Goal: Task Accomplishment & Management: Complete application form

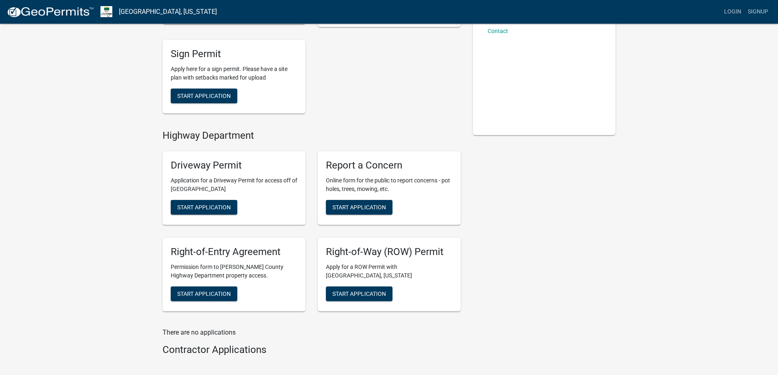
scroll to position [136, 0]
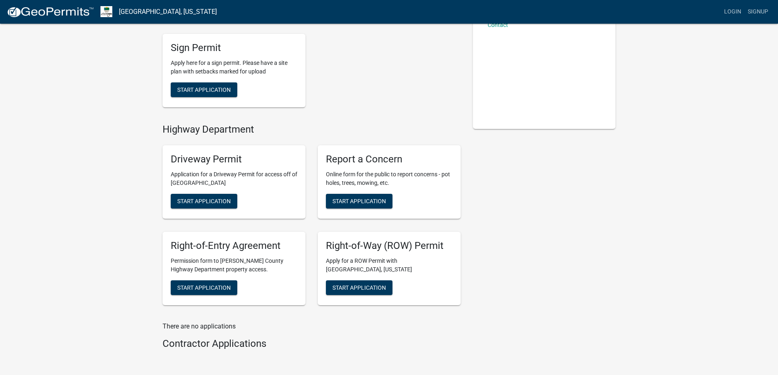
drag, startPoint x: 304, startPoint y: 303, endPoint x: 143, endPoint y: 215, distance: 183.9
click at [143, 215] on div "Planning & Zoning Electrical Permit Required to perform electrical work in Morg…" at bounding box center [389, 140] width 778 height 553
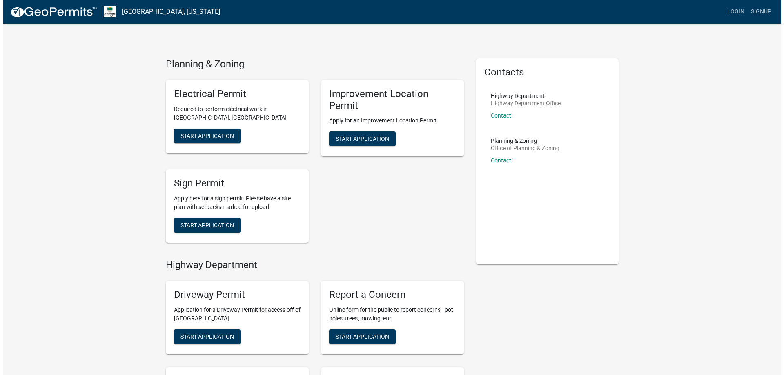
scroll to position [0, 0]
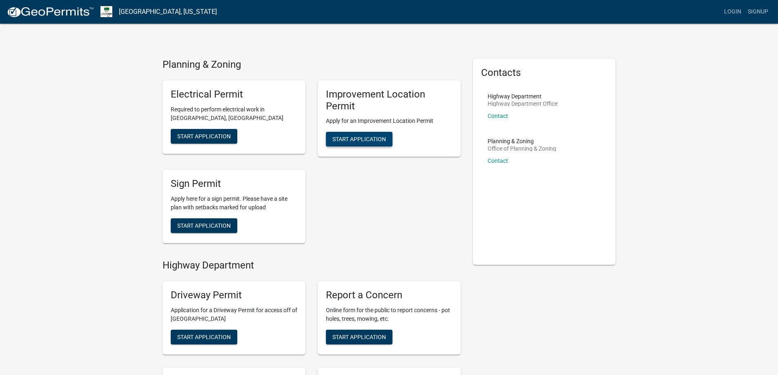
click at [368, 139] on span "Start Application" at bounding box center [360, 139] width 54 height 7
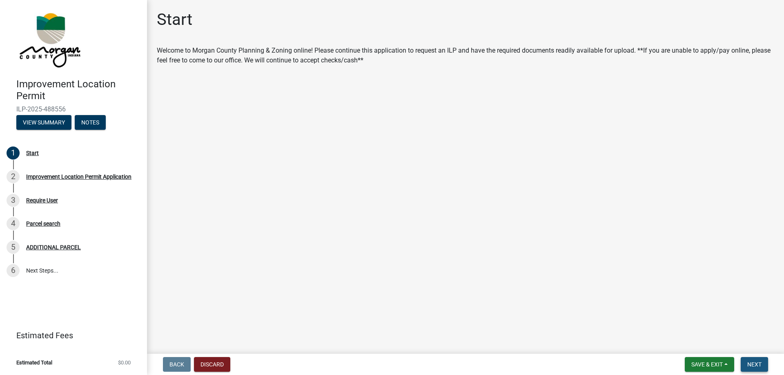
click at [757, 362] on span "Next" at bounding box center [755, 365] width 14 height 7
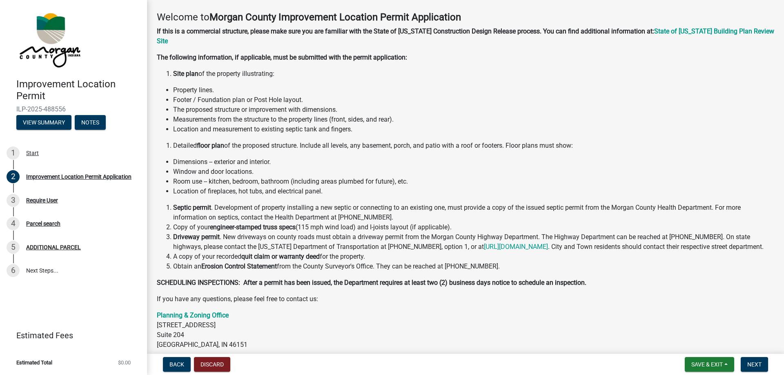
scroll to position [34, 0]
click at [751, 370] on button "Next" at bounding box center [754, 364] width 27 height 15
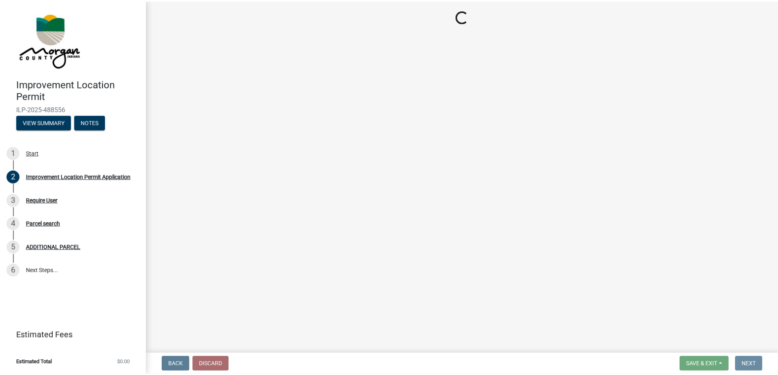
scroll to position [0, 0]
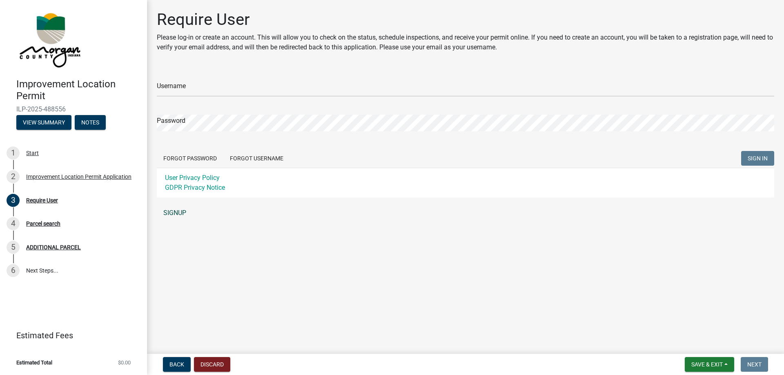
click at [173, 217] on link "SIGNUP" at bounding box center [466, 213] width 618 height 16
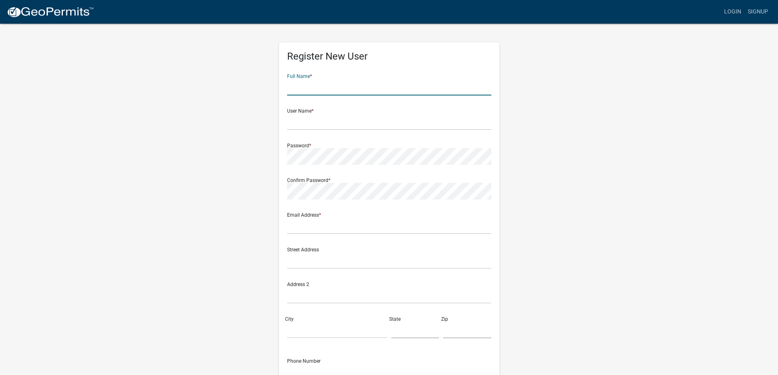
click at [357, 86] on input "text" at bounding box center [389, 87] width 204 height 17
type input "Shannon"
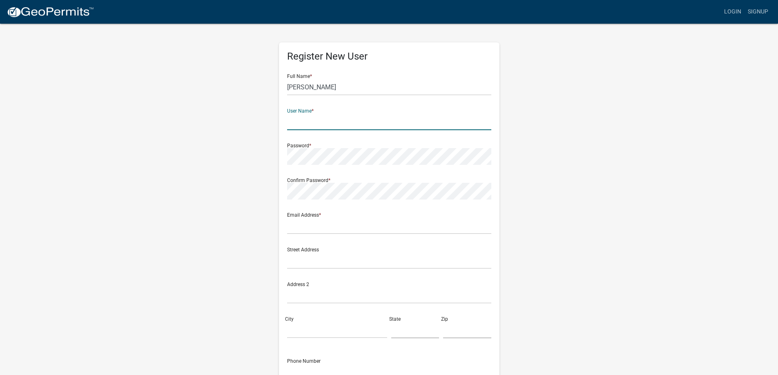
type input "L"
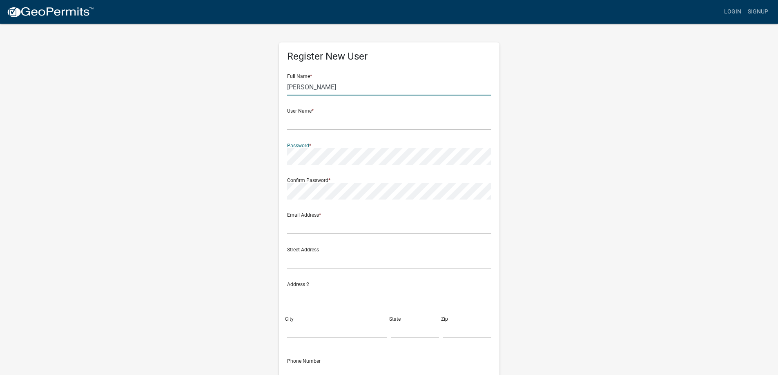
click at [357, 86] on input "Shannon" at bounding box center [389, 87] width 204 height 17
type input "Shannon Larkin"
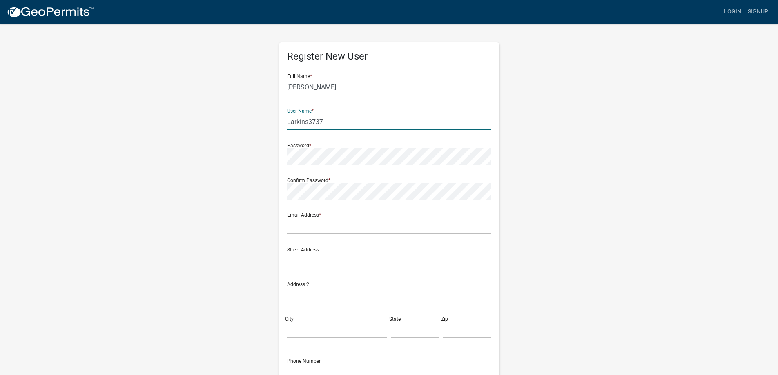
type input "Larkins3737"
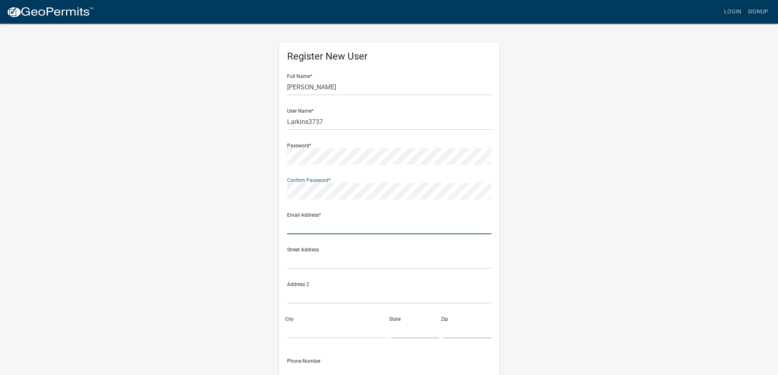
click at [310, 230] on input "text" at bounding box center [389, 226] width 204 height 17
type input "taylors3737@gmail.com"
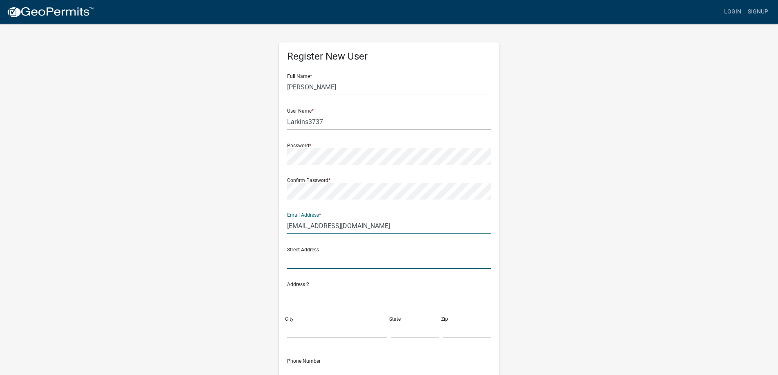
type input "10624 W Vickrey Ln"
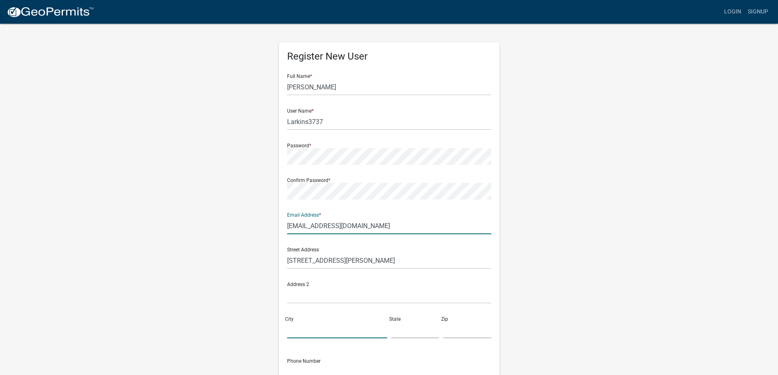
type input "Gosport"
type input "IN"
type input "47433"
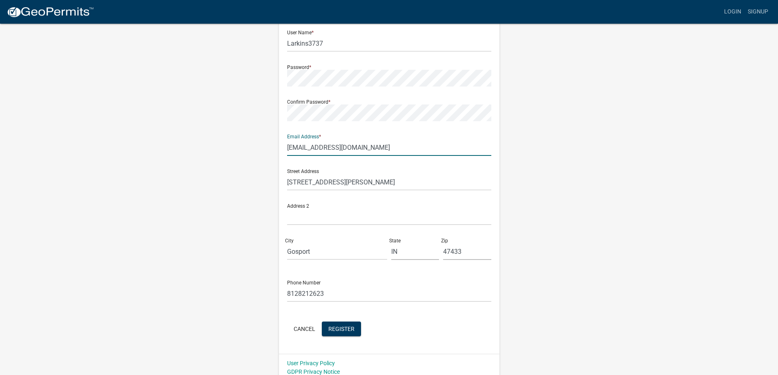
scroll to position [85, 0]
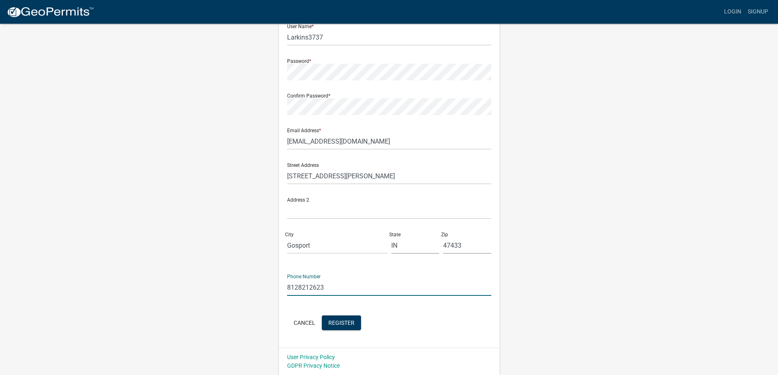
drag, startPoint x: 308, startPoint y: 288, endPoint x: 91, endPoint y: 295, distance: 217.4
click at [92, 294] on wm-register-view "more_horiz Login Signup Register New User Full Name * Shannon Larkin User Name …" at bounding box center [389, 145] width 778 height 460
type input "3177302400"
click at [353, 321] on span "Register" at bounding box center [341, 322] width 26 height 7
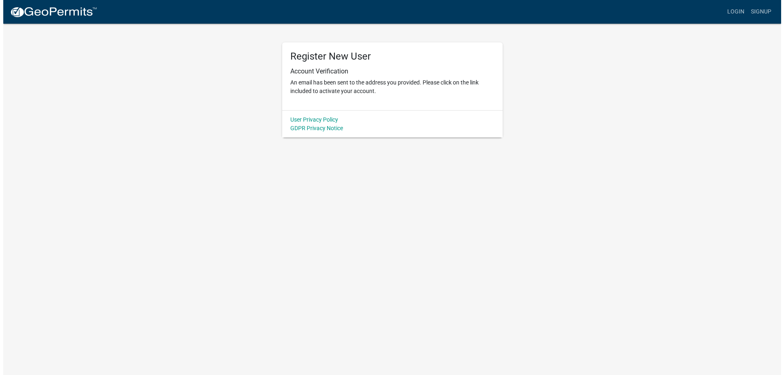
scroll to position [0, 0]
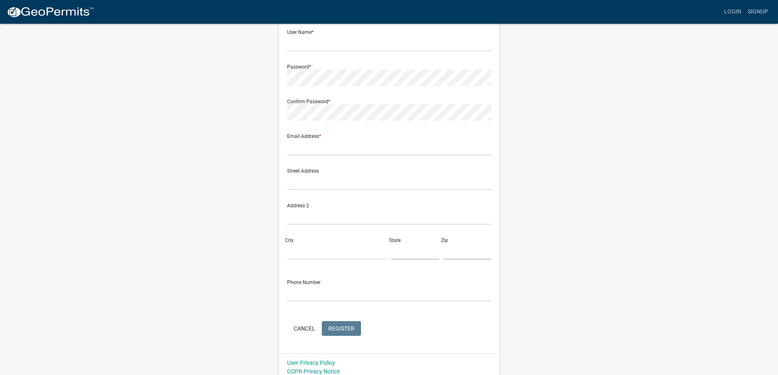
scroll to position [85, 0]
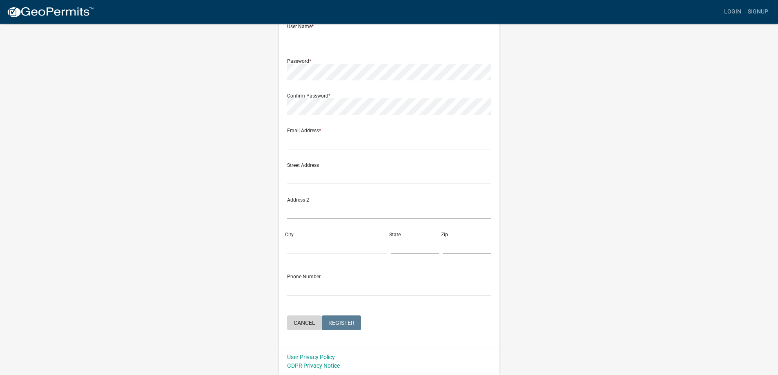
click at [313, 319] on button "Cancel" at bounding box center [304, 323] width 35 height 15
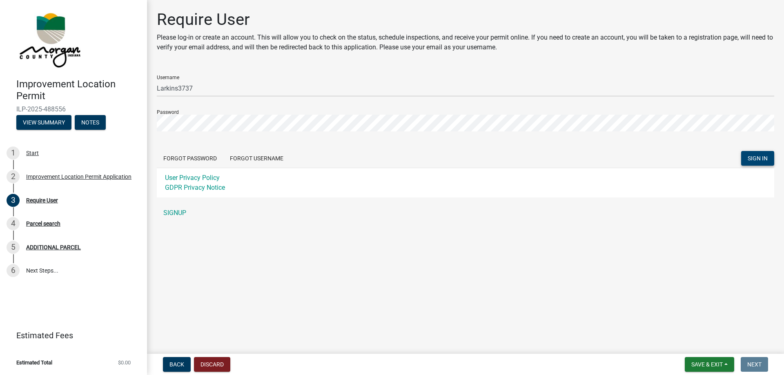
click at [759, 157] on span "SIGN IN" at bounding box center [758, 158] width 20 height 7
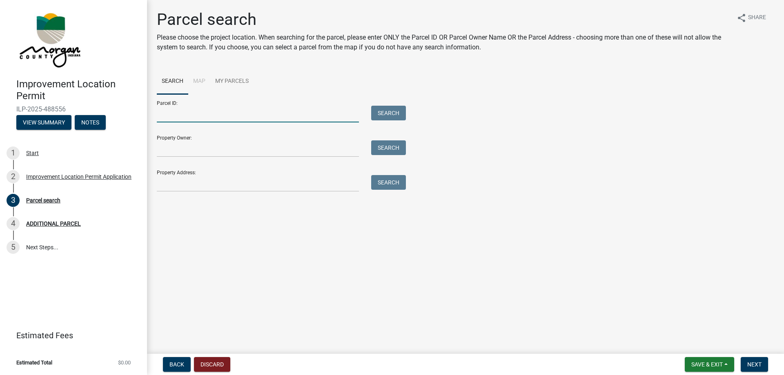
click at [217, 120] on input "Parcel ID:" at bounding box center [258, 114] width 202 height 17
click at [175, 114] on input "Parcel ID:" at bounding box center [258, 114] width 202 height 17
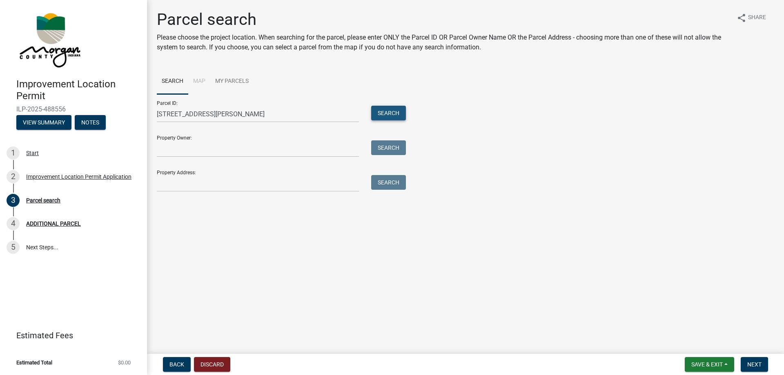
click at [384, 118] on button "Search" at bounding box center [388, 113] width 35 height 15
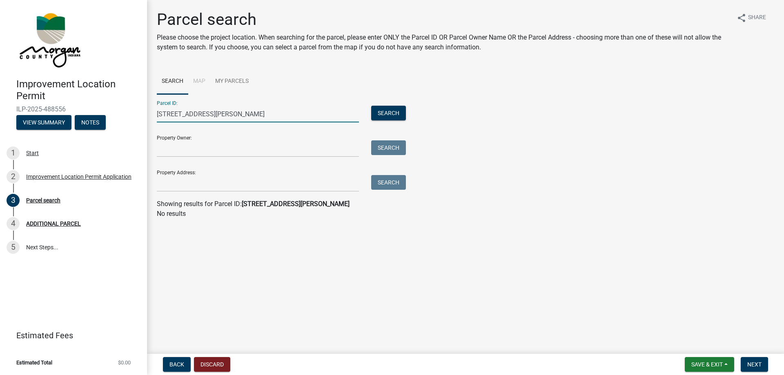
click at [221, 112] on input "10624 W Vickrey Ln" at bounding box center [258, 114] width 202 height 17
type input "10624 W Vickrey Ln Gosport, Indiana"
click at [384, 112] on button "Search" at bounding box center [388, 113] width 35 height 15
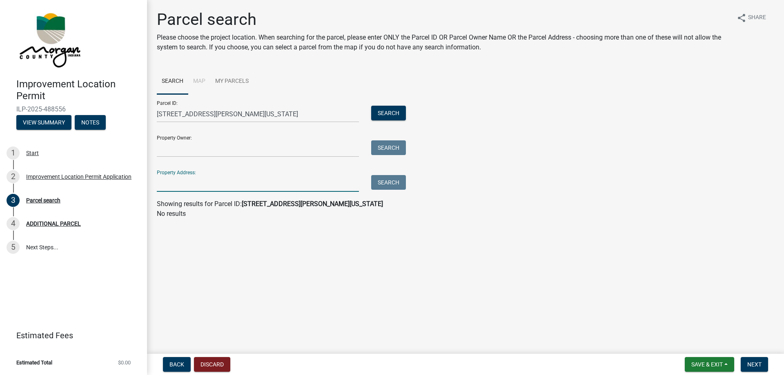
click at [219, 179] on input "Property Address:" at bounding box center [258, 183] width 202 height 17
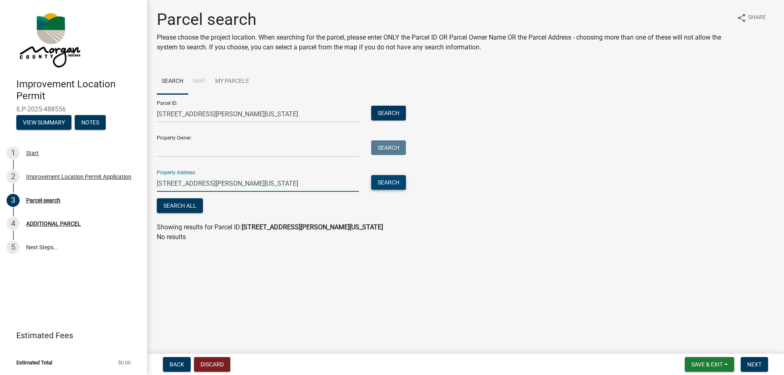
type input "10624 W Vickrey Lane Gosport, Indiana"
click at [396, 186] on button "Search" at bounding box center [388, 182] width 35 height 15
click at [199, 210] on button "Search All" at bounding box center [180, 206] width 46 height 15
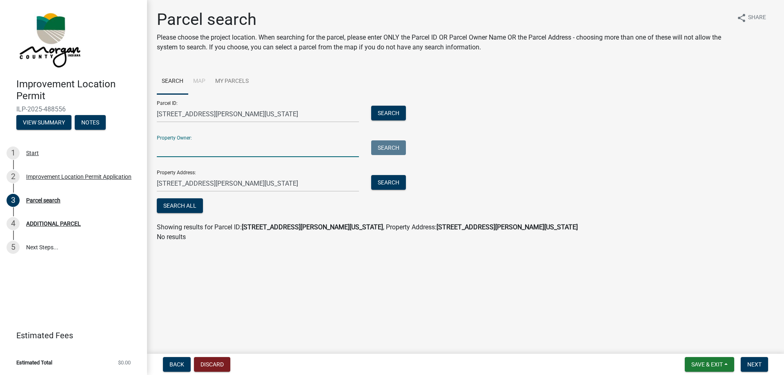
click at [212, 152] on input "Property Owner:" at bounding box center [258, 149] width 202 height 17
type input "William Larkin"
click at [188, 204] on button "Search All" at bounding box center [180, 206] width 46 height 15
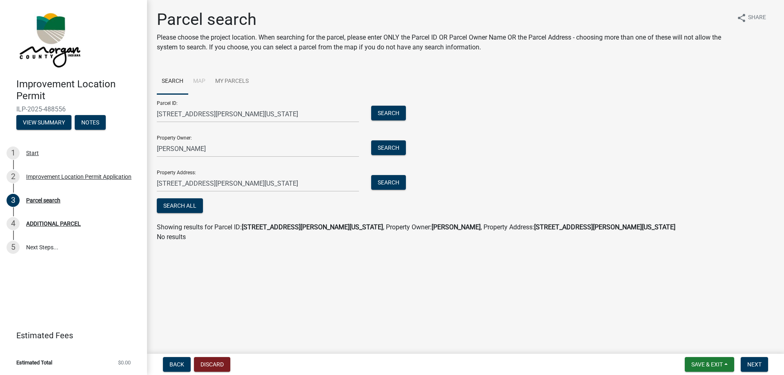
drag, startPoint x: 272, startPoint y: 176, endPoint x: 237, endPoint y: 180, distance: 35.3
click at [240, 179] on div "Property Address: 10624 W Vickrey Lane Gosport, Indiana Search" at bounding box center [279, 178] width 245 height 28
drag, startPoint x: 300, startPoint y: 181, endPoint x: 57, endPoint y: 181, distance: 243.5
click at [57, 181] on div "Improvement Location Permit ILP-2025-488556 View Summary Notes 1 Start 2 Improv…" at bounding box center [392, 187] width 784 height 375
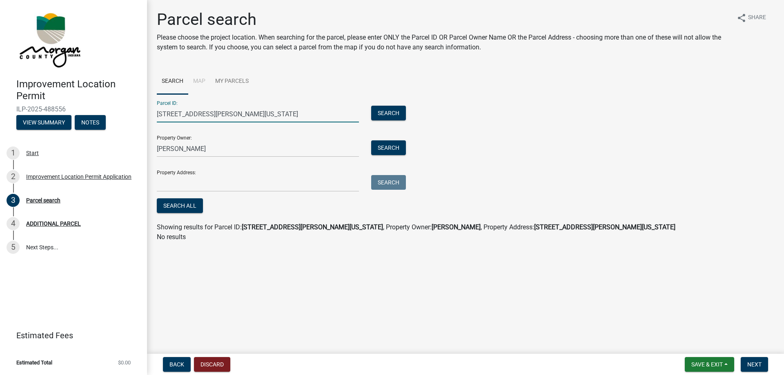
drag, startPoint x: 275, startPoint y: 112, endPoint x: 7, endPoint y: 121, distance: 268.1
click at [7, 121] on div "Improvement Location Permit ILP-2025-488556 View Summary Notes 1 Start 2 Improv…" at bounding box center [392, 187] width 784 height 375
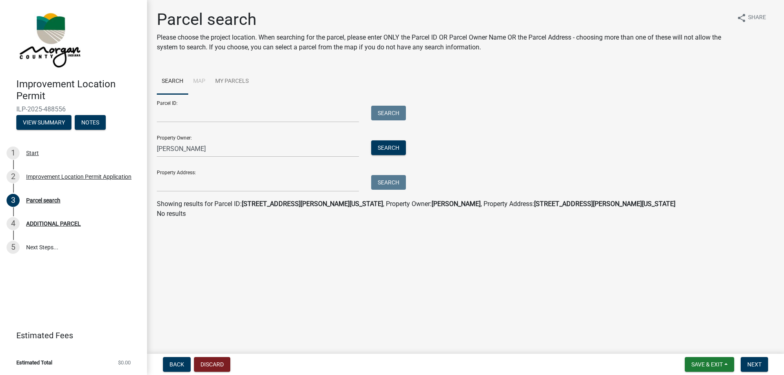
click at [394, 157] on div "Search" at bounding box center [386, 149] width 43 height 17
click at [391, 152] on button "Search" at bounding box center [388, 148] width 35 height 15
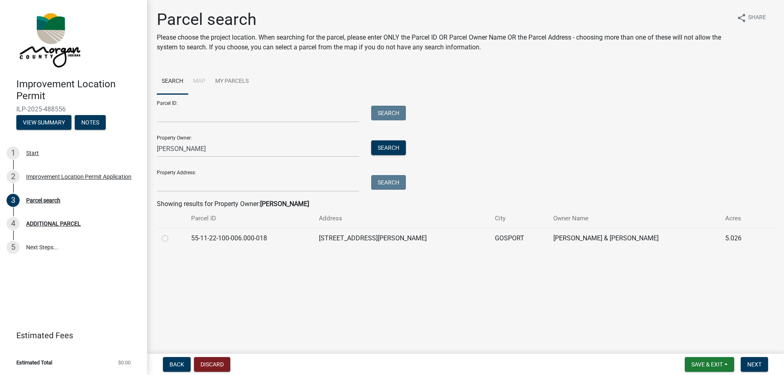
click at [174, 238] on div at bounding box center [172, 239] width 20 height 10
click at [172, 234] on label at bounding box center [172, 234] width 0 height 0
click at [172, 239] on input "radio" at bounding box center [174, 236] width 5 height 5
radio input "true"
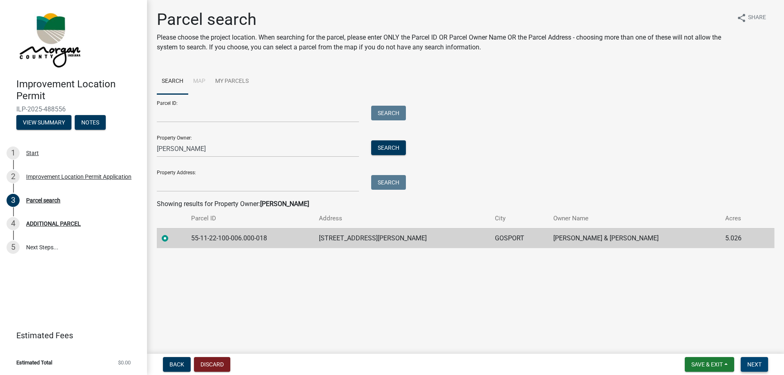
click at [757, 368] on span "Next" at bounding box center [755, 365] width 14 height 7
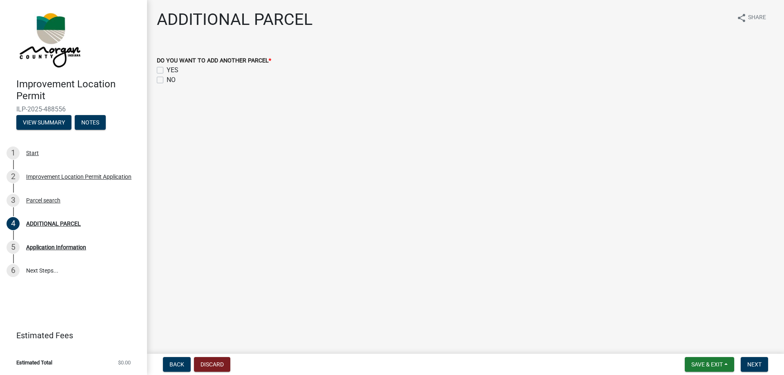
click at [168, 82] on label "NO" at bounding box center [171, 80] width 9 height 10
click at [168, 80] on input "NO" at bounding box center [169, 77] width 5 height 5
checkbox input "true"
checkbox input "false"
checkbox input "true"
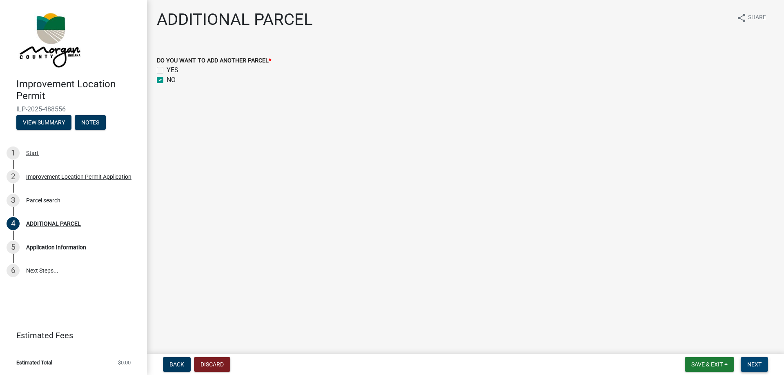
click at [766, 362] on button "Next" at bounding box center [754, 364] width 27 height 15
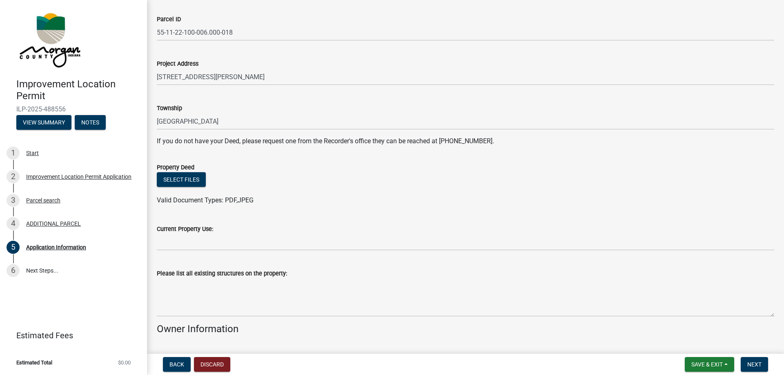
scroll to position [82, 0]
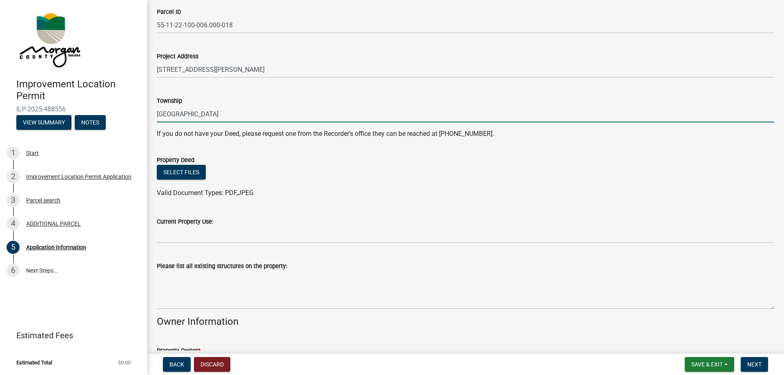
drag, startPoint x: 226, startPoint y: 118, endPoint x: 209, endPoint y: 119, distance: 16.8
click at [209, 119] on input "RAY TOWNSHIP" at bounding box center [466, 114] width 618 height 17
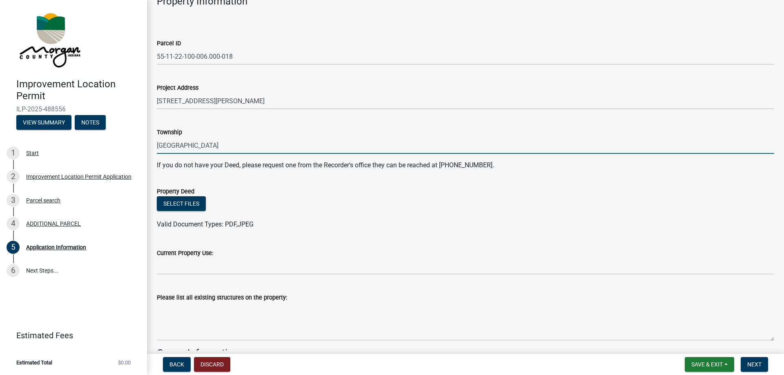
scroll to position [54, 0]
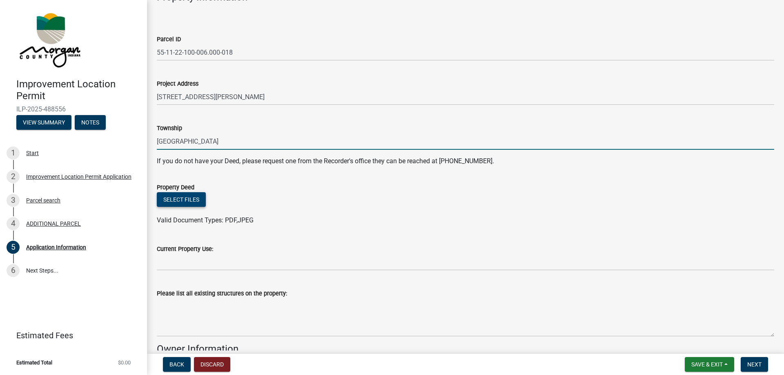
click at [184, 203] on button "Select files" at bounding box center [181, 199] width 49 height 15
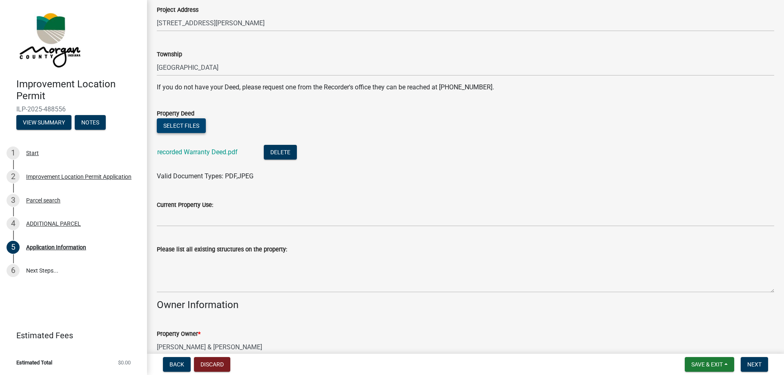
scroll to position [163, 0]
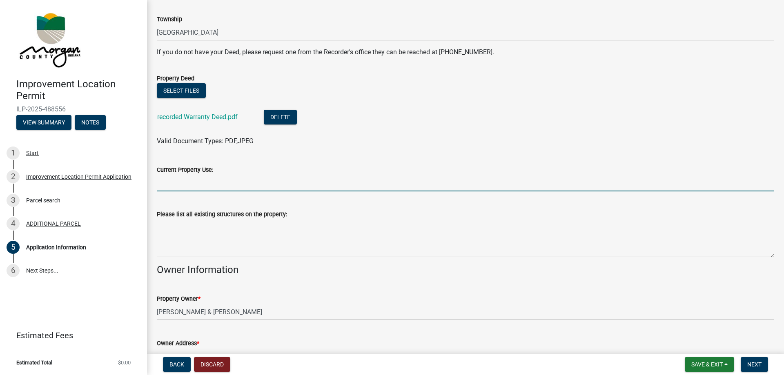
click at [190, 188] on input "Current Property Use:" at bounding box center [466, 183] width 618 height 17
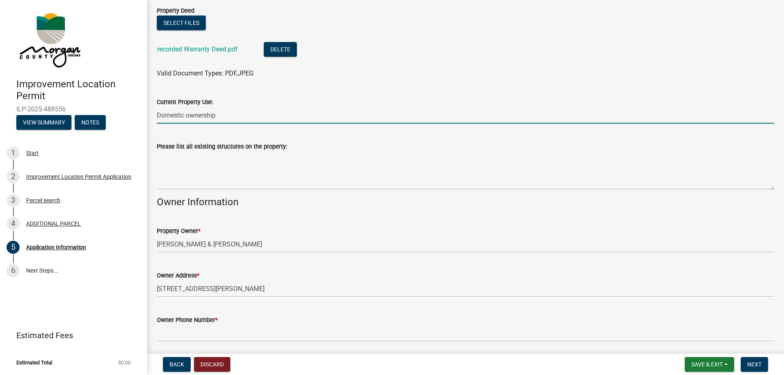
scroll to position [232, 0]
type input "Domestic ownership"
click at [233, 191] on wm-data-entity-input "Please list all existing structures on the property:" at bounding box center [466, 163] width 618 height 66
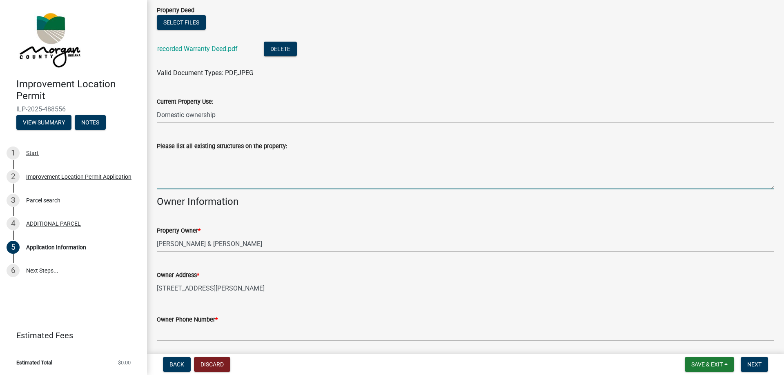
click at [226, 183] on textarea "Please list all existing structures on the property:" at bounding box center [466, 170] width 618 height 38
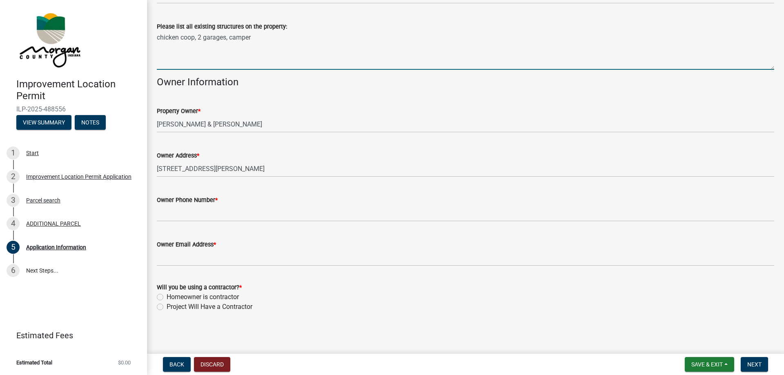
scroll to position [352, 0]
type textarea "chicken coop, 2 garages, camper"
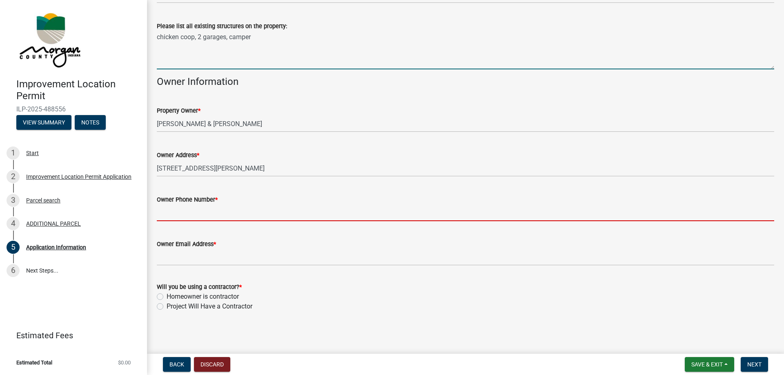
click at [200, 214] on input "Owner Phone Number *" at bounding box center [466, 213] width 618 height 17
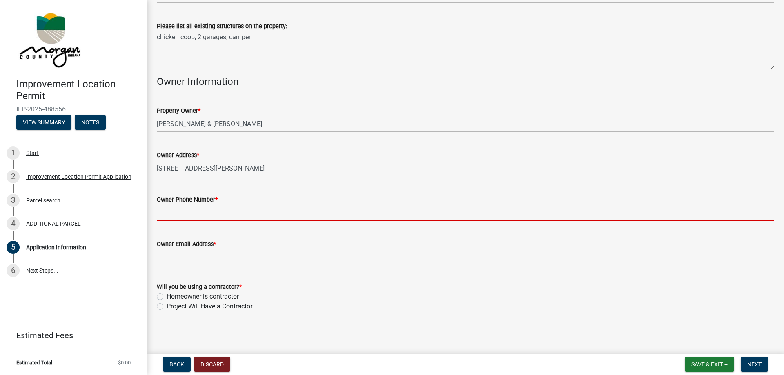
type input "3177302400"
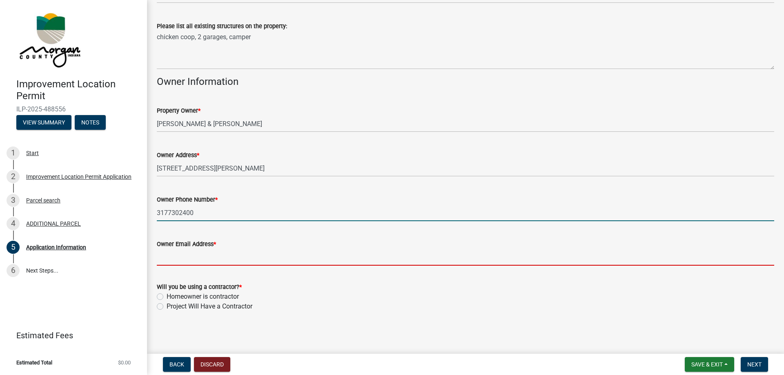
type input "taylors3737@gmail.com"
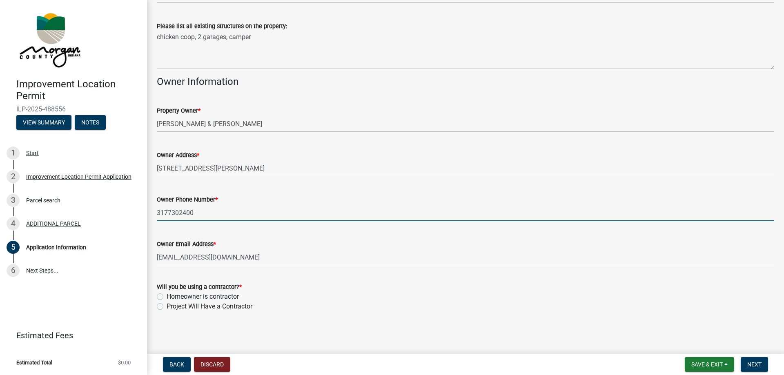
click at [163, 306] on div "Project Will Have a Contractor" at bounding box center [466, 307] width 618 height 10
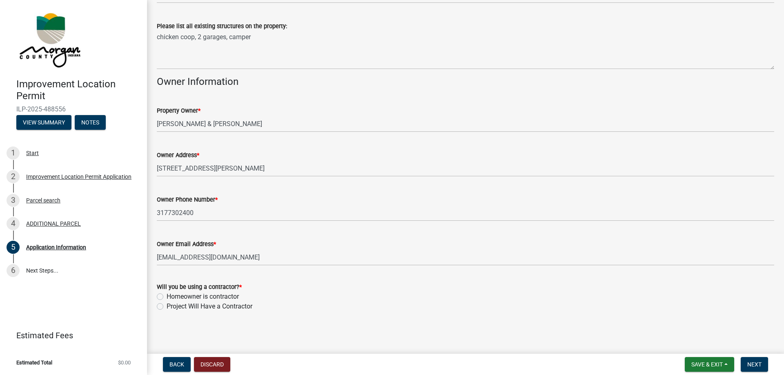
click at [167, 308] on label "Project Will Have a Contractor" at bounding box center [210, 307] width 86 height 10
click at [167, 307] on input "Project Will Have a Contractor" at bounding box center [169, 304] width 5 height 5
radio input "true"
click at [757, 368] on span "Next" at bounding box center [755, 365] width 14 height 7
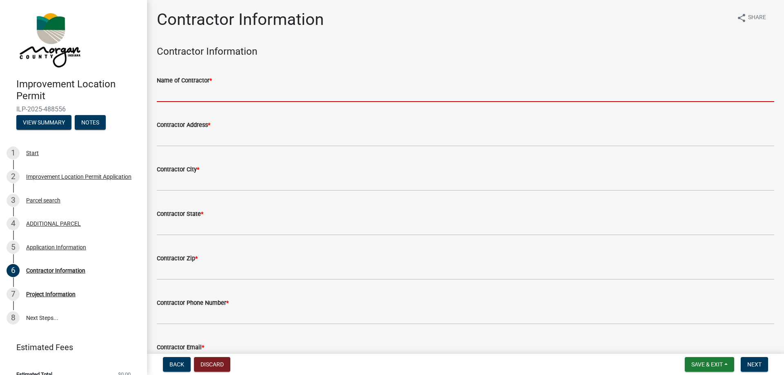
click at [218, 92] on input "Name of Contractor *" at bounding box center [466, 93] width 618 height 17
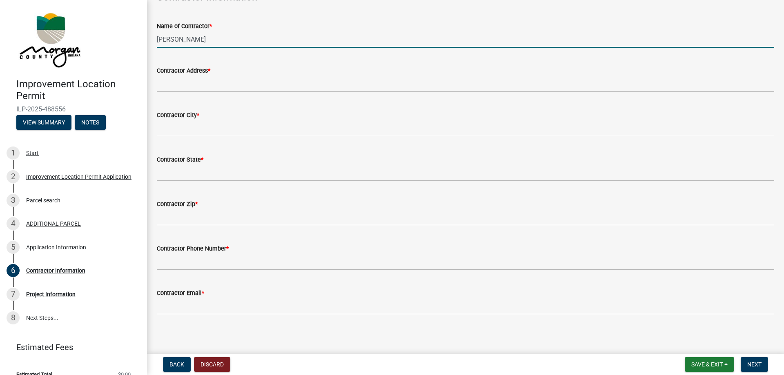
scroll to position [41, 0]
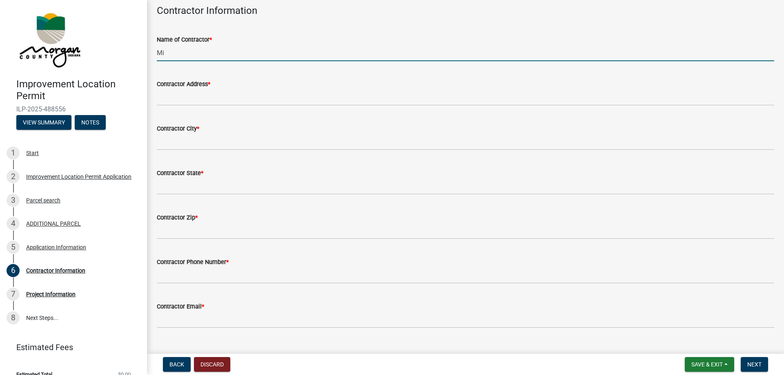
type input "M"
